Goal: Check status: Check status

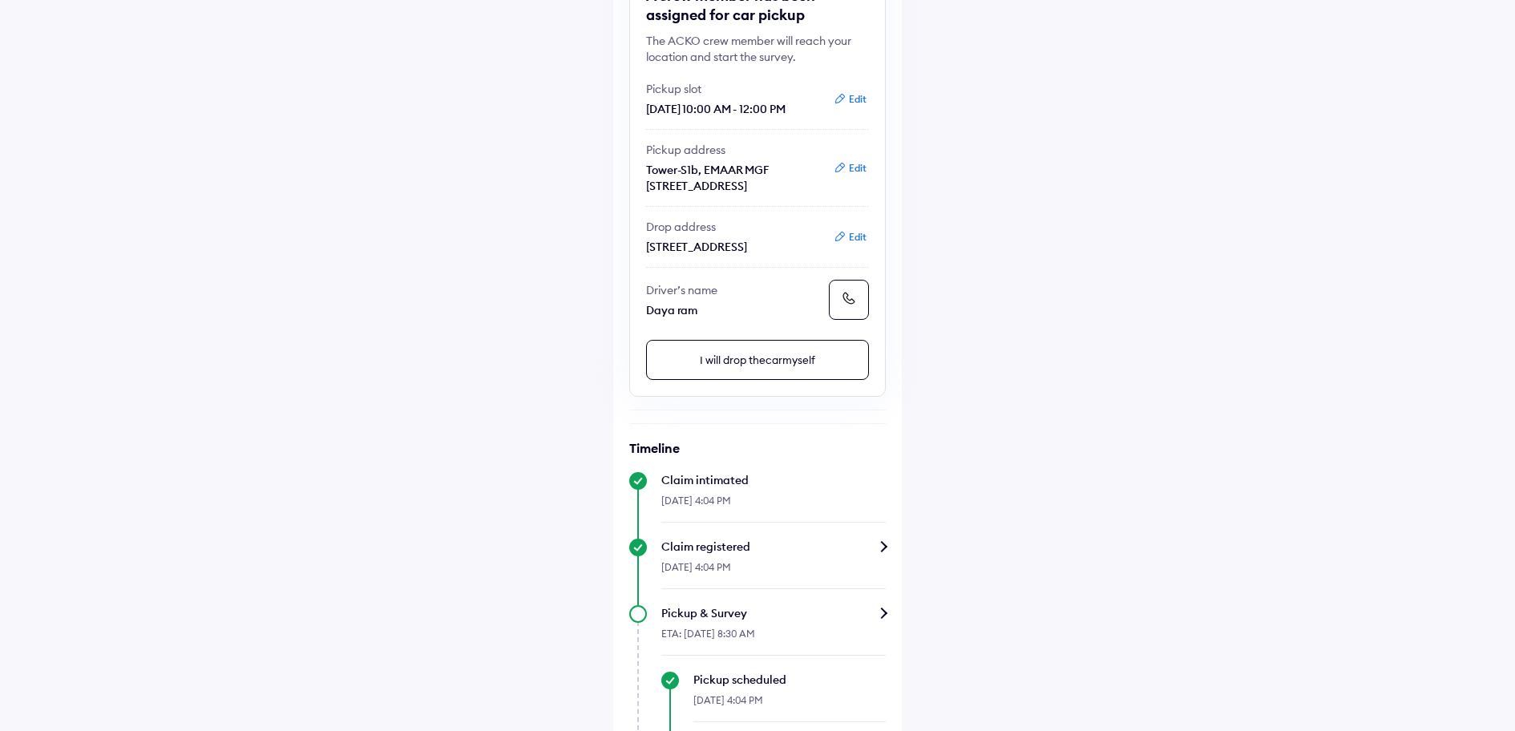
scroll to position [224, 0]
click at [854, 308] on icon at bounding box center [849, 300] width 16 height 16
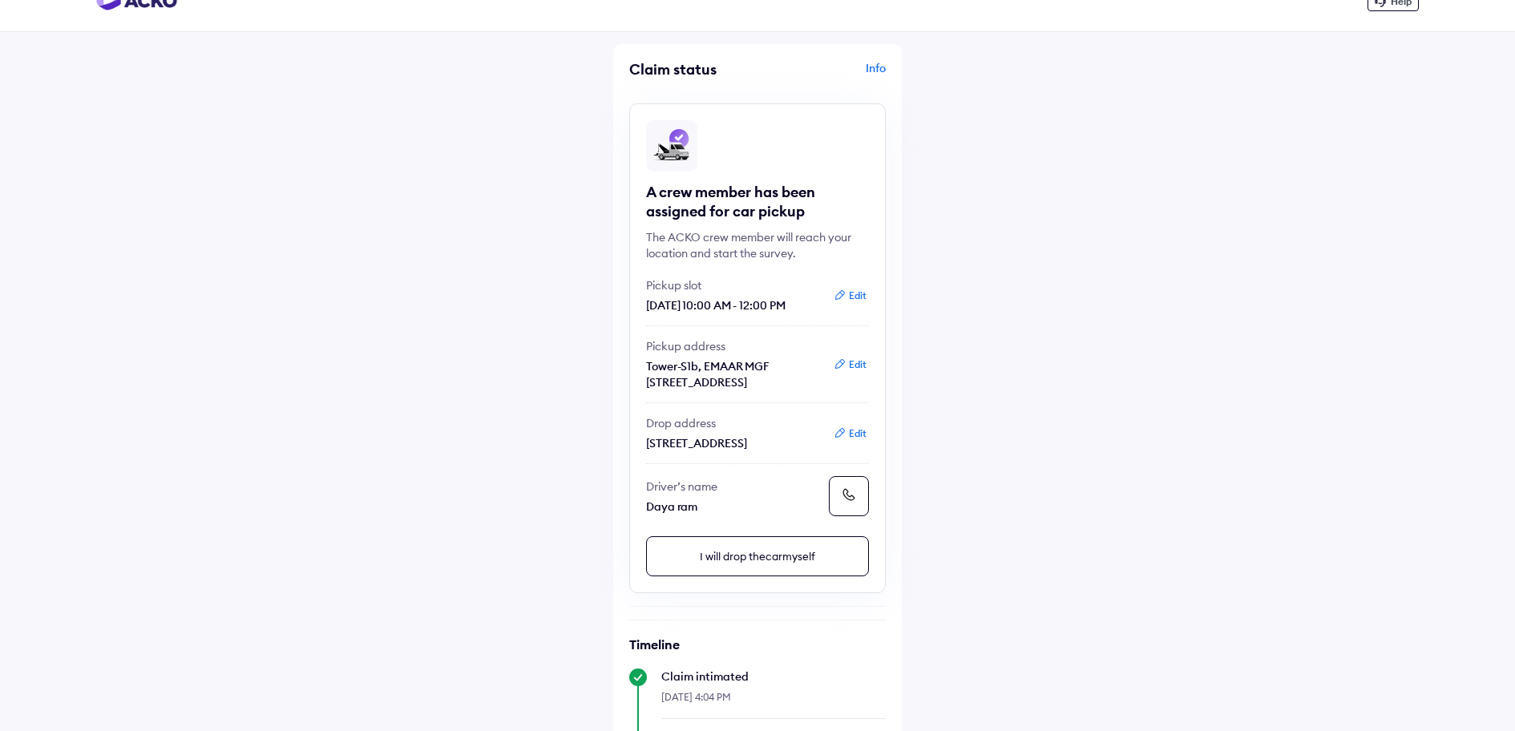
scroll to position [0, 0]
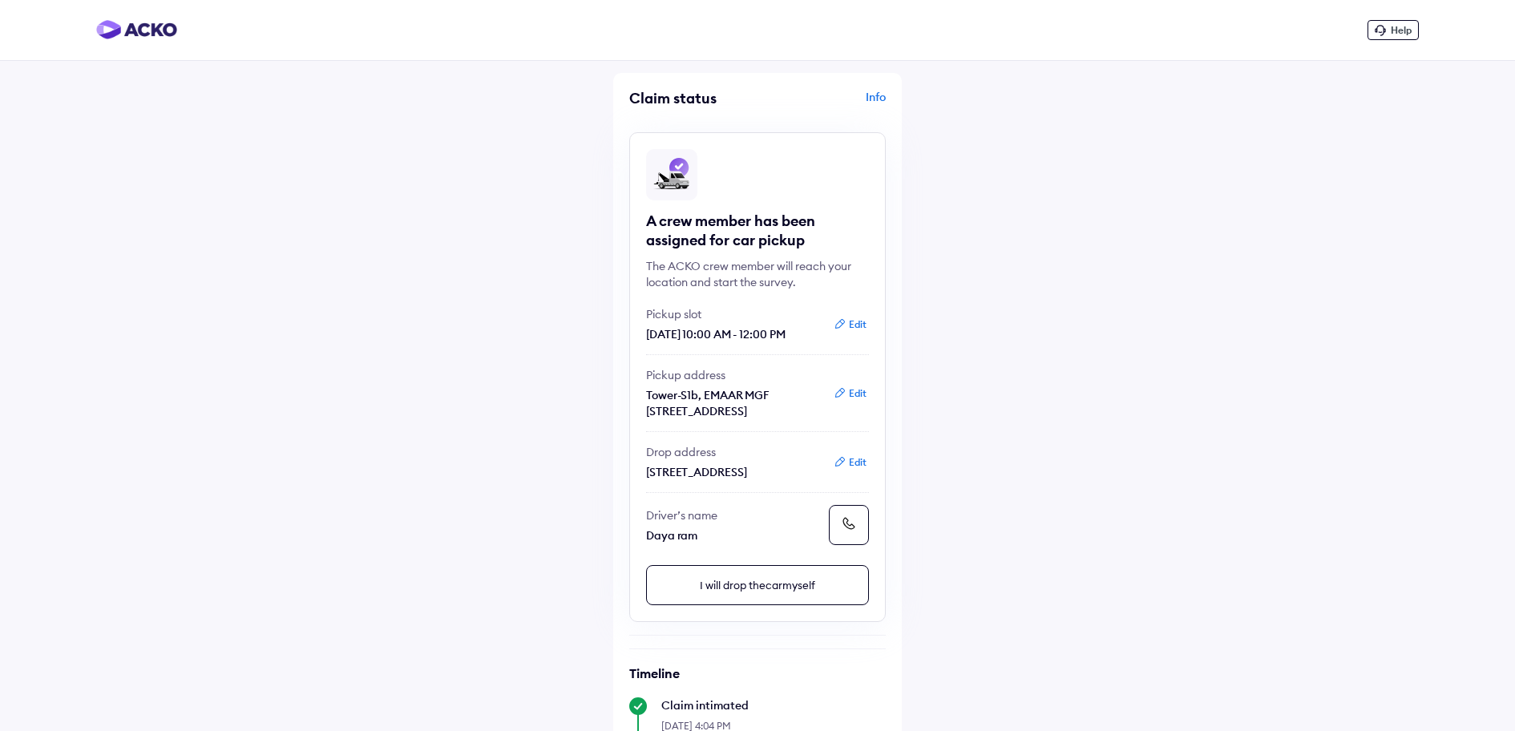
click at [878, 89] on div "Info" at bounding box center [824, 104] width 124 height 30
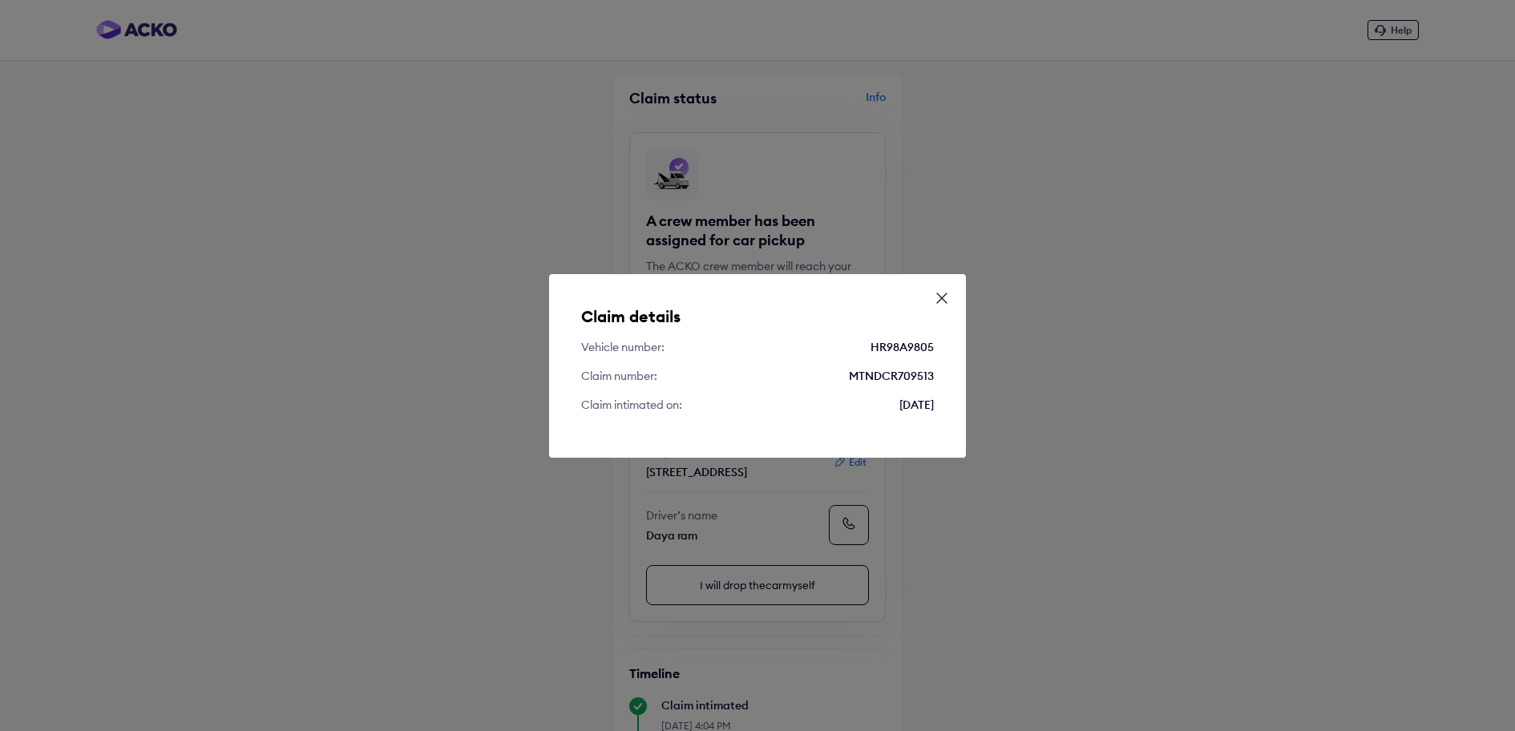
click at [945, 293] on icon at bounding box center [942, 298] width 16 height 16
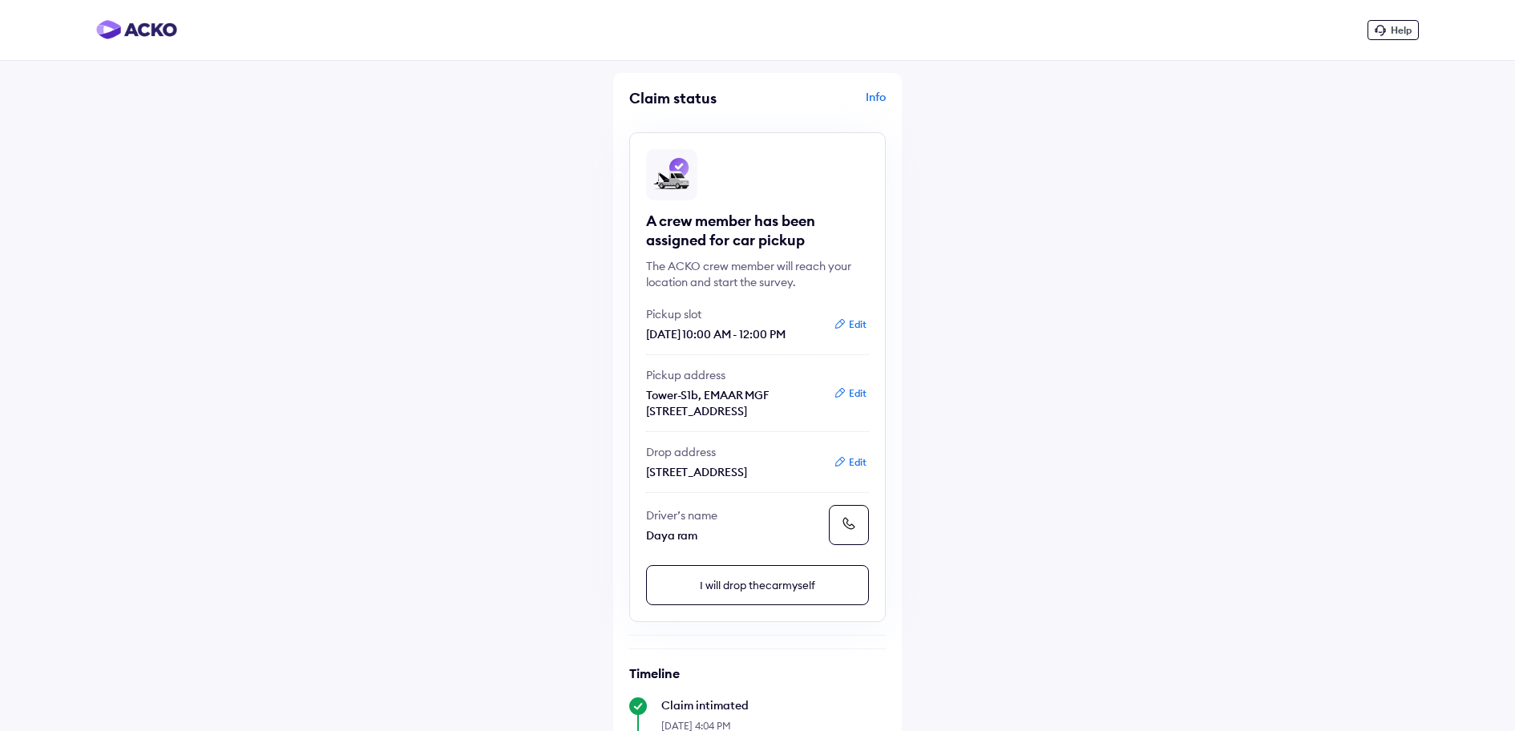
click at [855, 327] on button "Edit" at bounding box center [850, 325] width 42 height 16
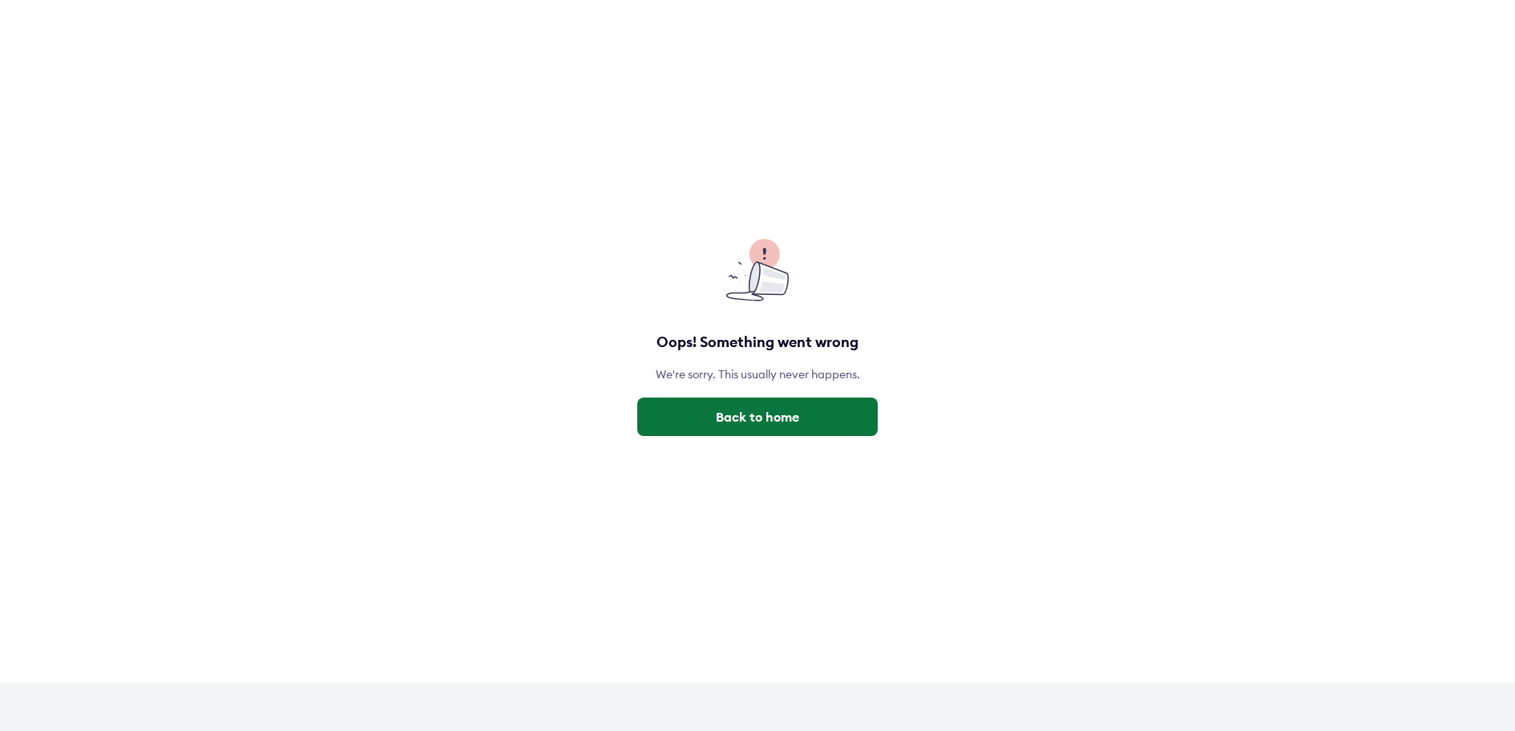
click at [755, 419] on button "Back to home" at bounding box center [757, 417] width 241 height 38
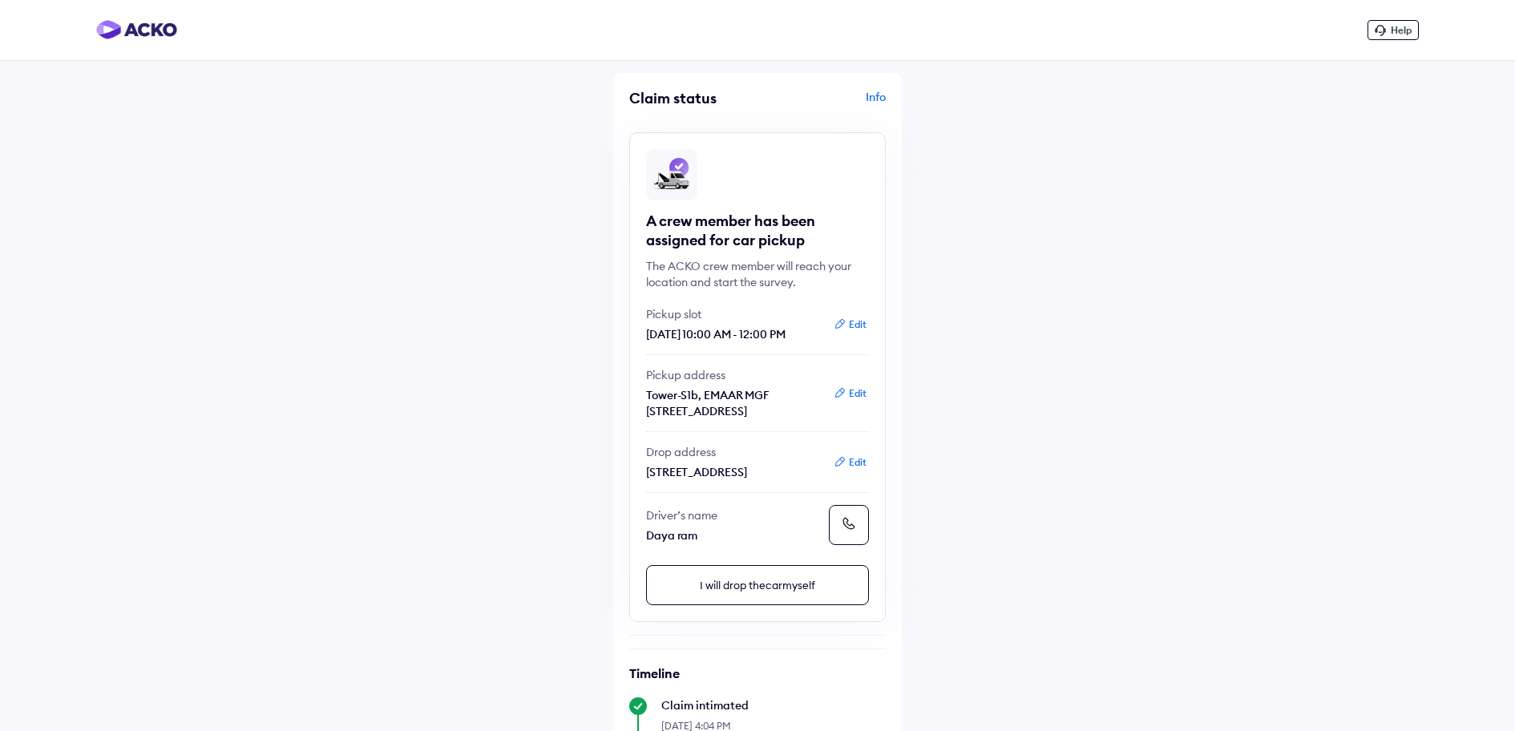
click at [852, 327] on button "Edit" at bounding box center [850, 325] width 42 height 16
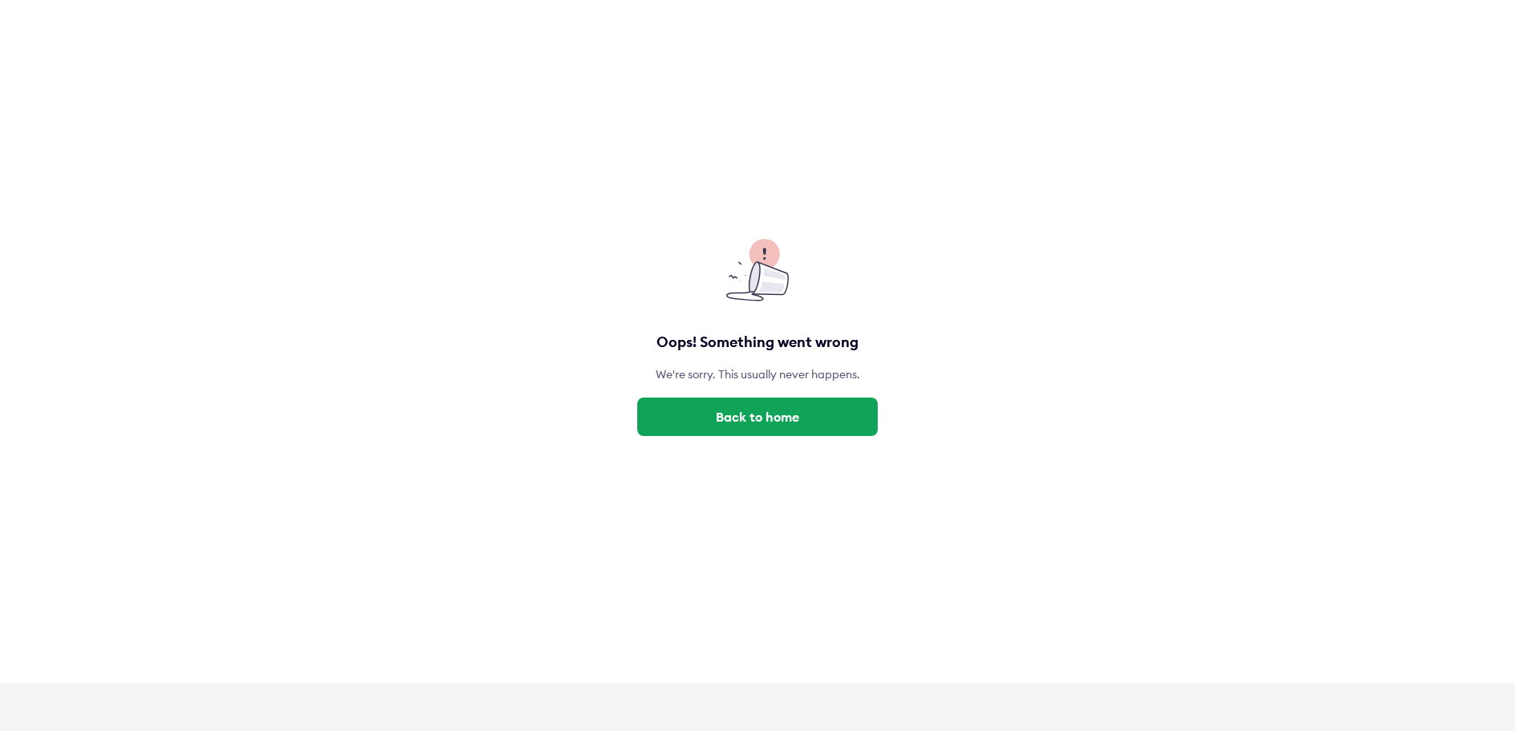
click at [767, 437] on div "Oops! Something went wrong We're sorry. This usually never happens. Back to home" at bounding box center [757, 341] width 1515 height 683
click at [758, 423] on button "Back to home" at bounding box center [757, 417] width 241 height 38
